Goal: Find specific page/section

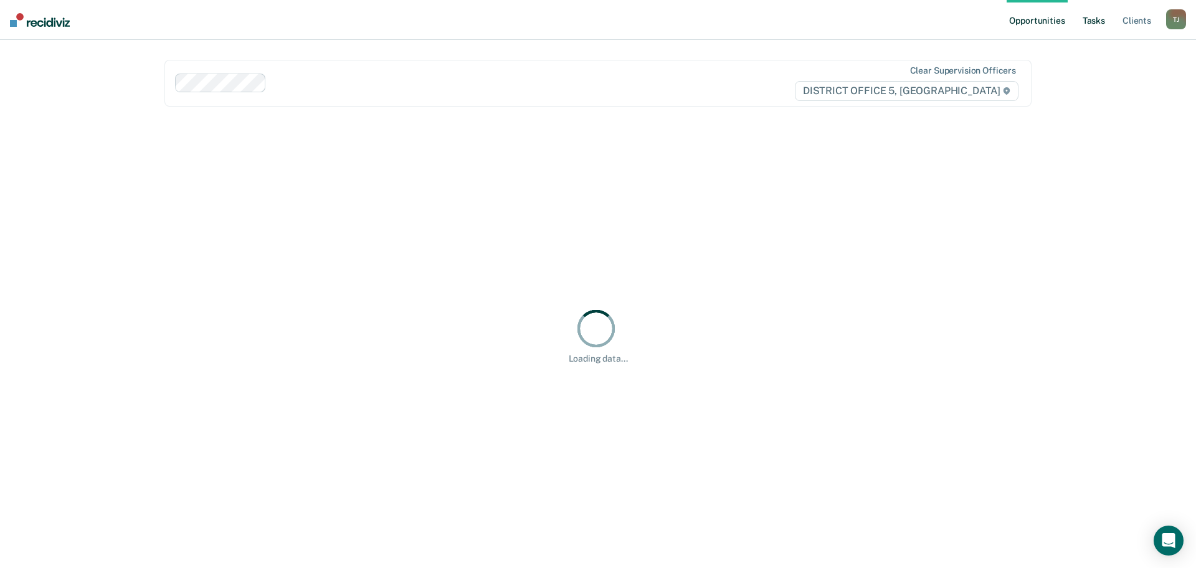
click at [1096, 26] on link "Tasks" at bounding box center [1093, 20] width 27 height 40
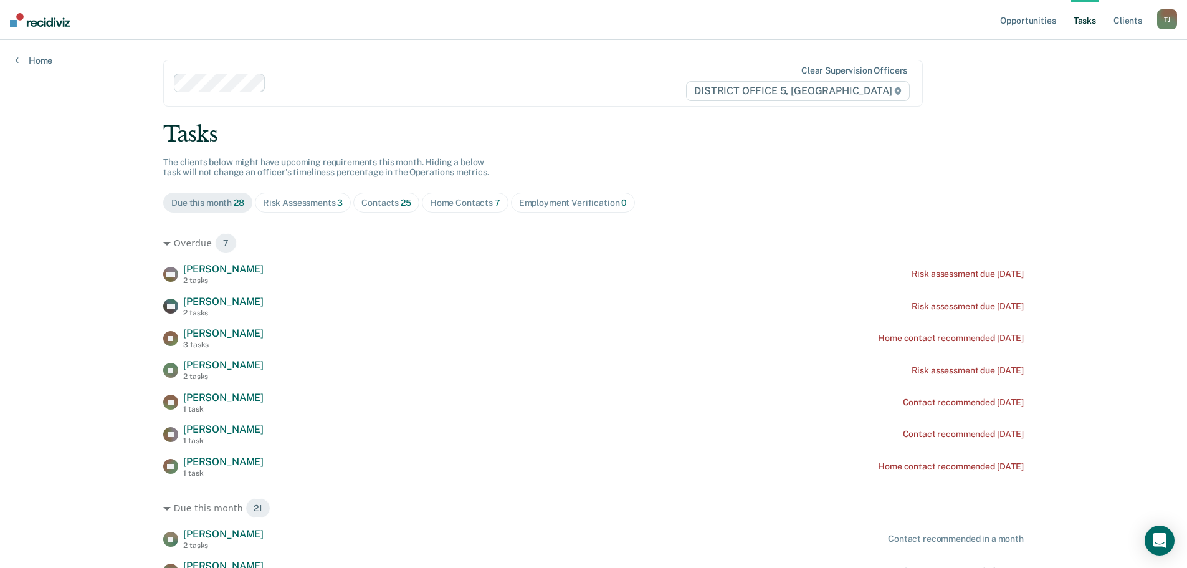
click at [383, 206] on div "Contacts 25" at bounding box center [386, 203] width 50 height 11
